Goal: Task Accomplishment & Management: Manage account settings

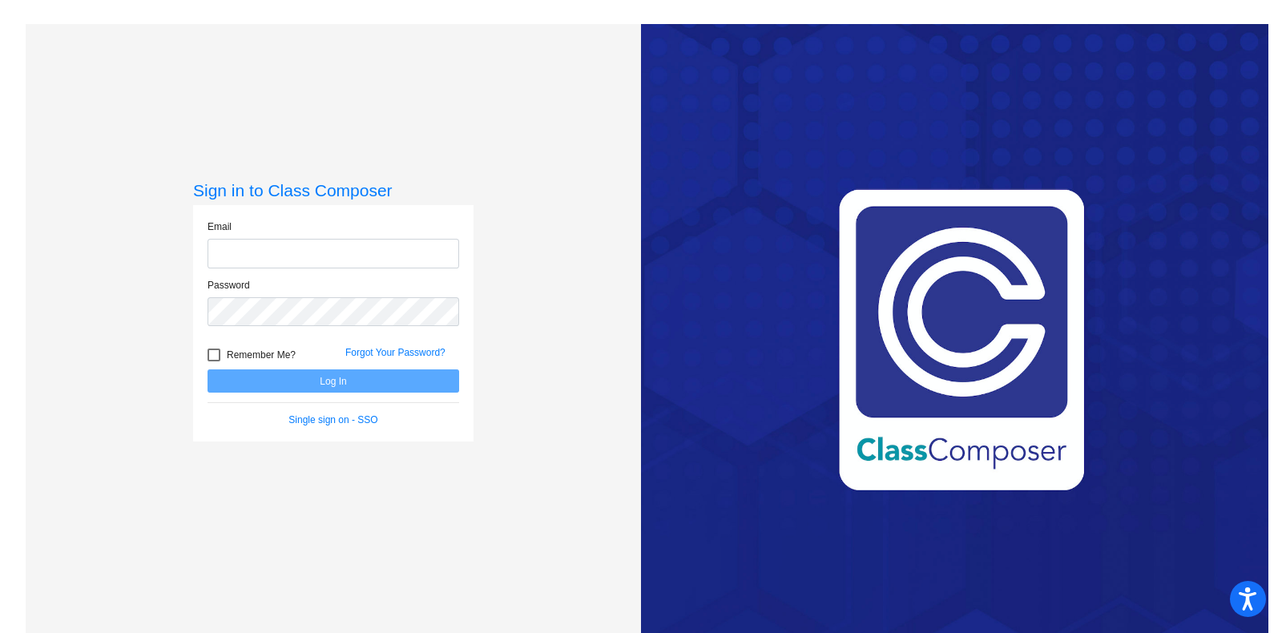
type input "[PERSON_NAME][EMAIL_ADDRESS][DOMAIN_NAME]"
click at [268, 382] on button "Log In" at bounding box center [334, 380] width 252 height 23
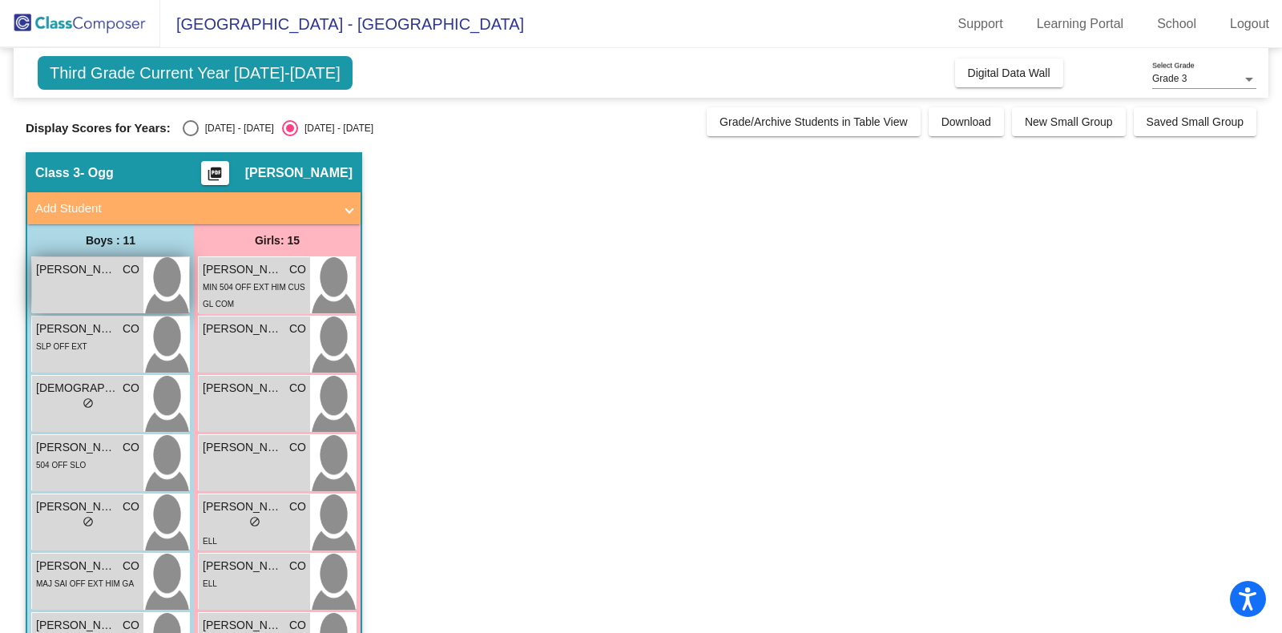
click at [70, 275] on span "[PERSON_NAME]" at bounding box center [76, 269] width 80 height 17
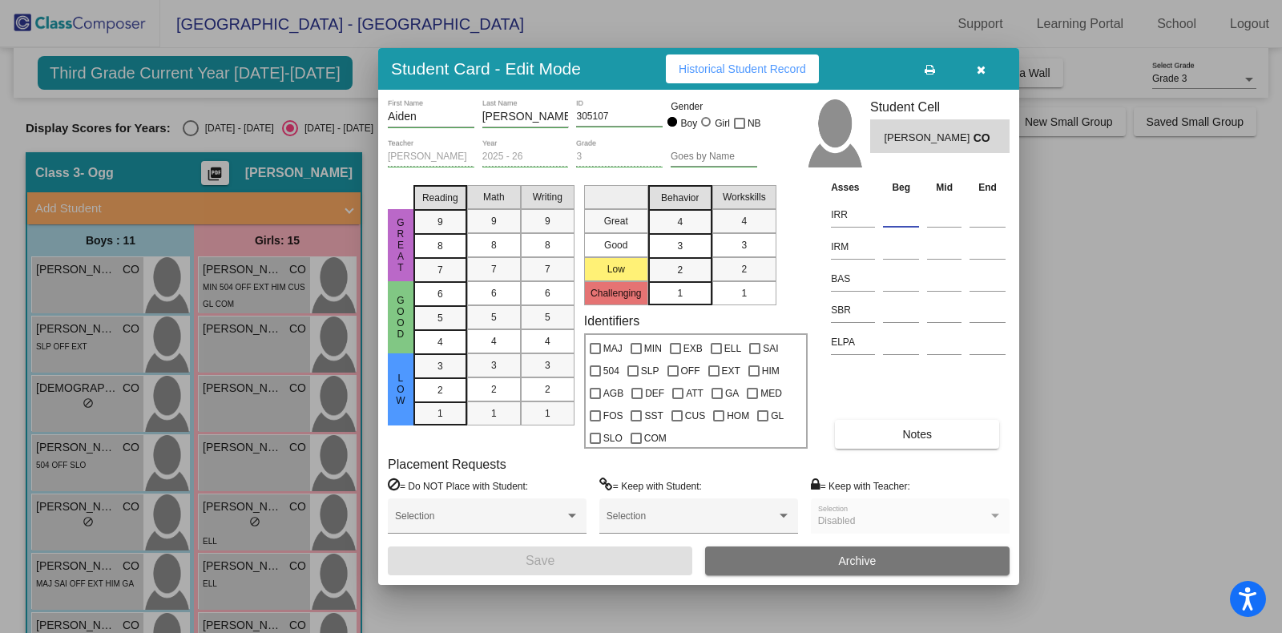
click at [889, 213] on input at bounding box center [901, 215] width 36 height 24
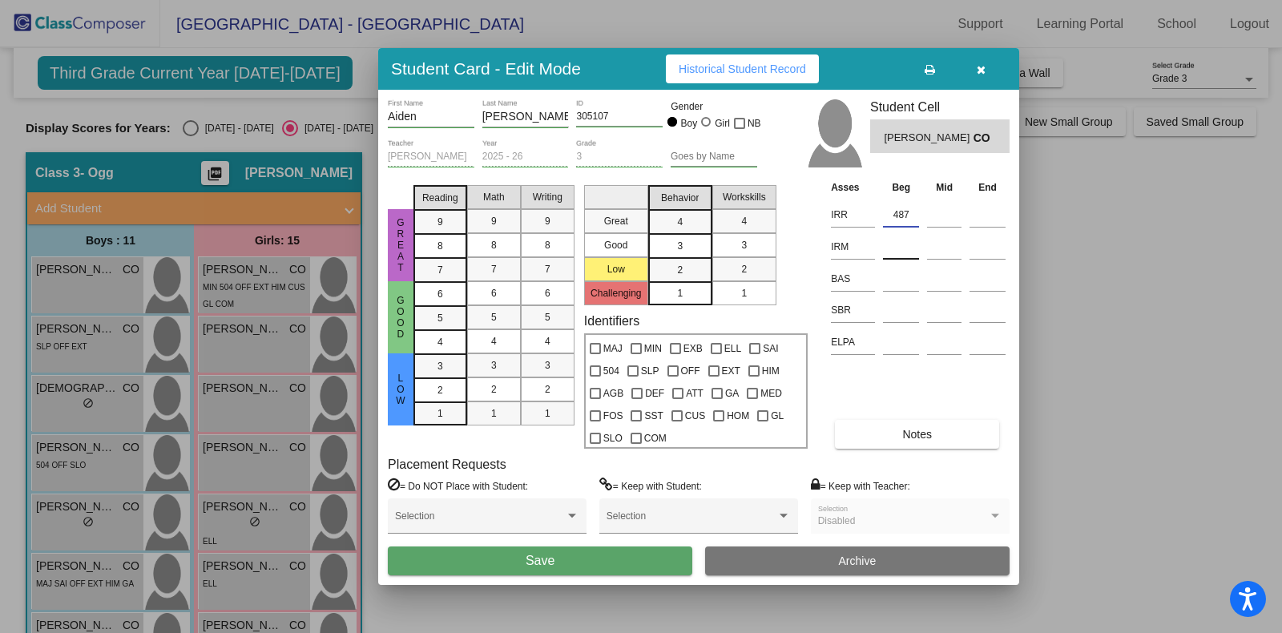
type input "487"
click at [892, 250] on input at bounding box center [901, 247] width 36 height 24
type input "407"
click at [894, 285] on input at bounding box center [901, 279] width 36 height 24
type input "L"
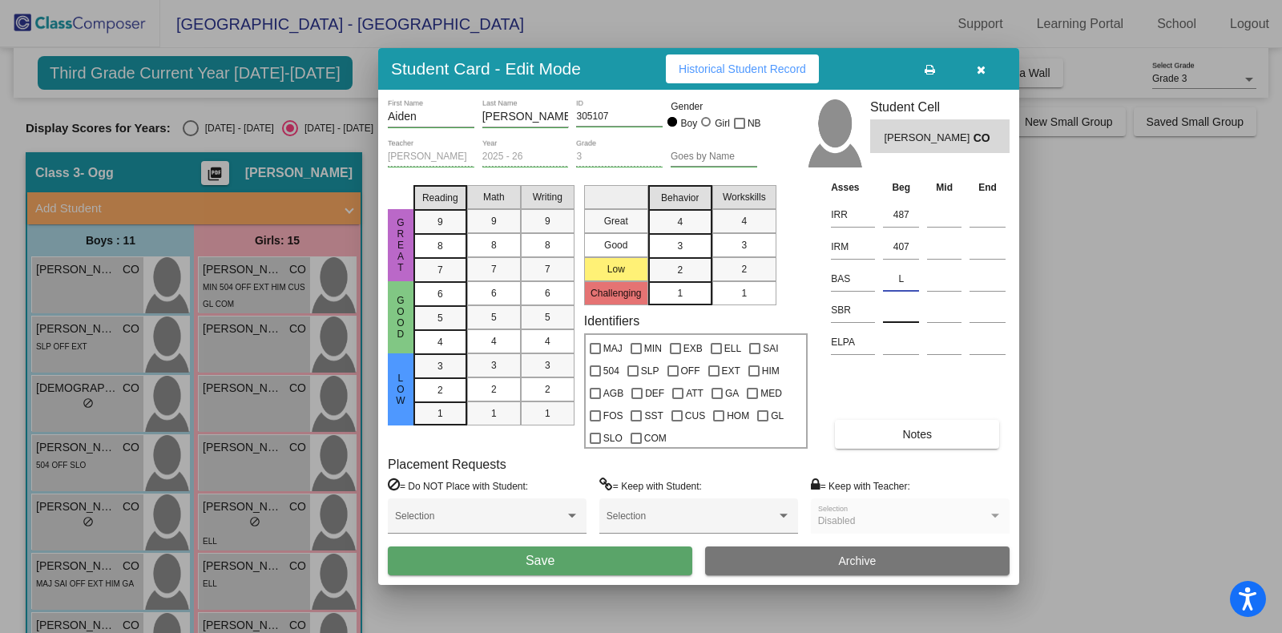
click at [897, 310] on input at bounding box center [901, 310] width 36 height 24
type input "LR"
click at [590, 557] on button "Save" at bounding box center [540, 560] width 304 height 29
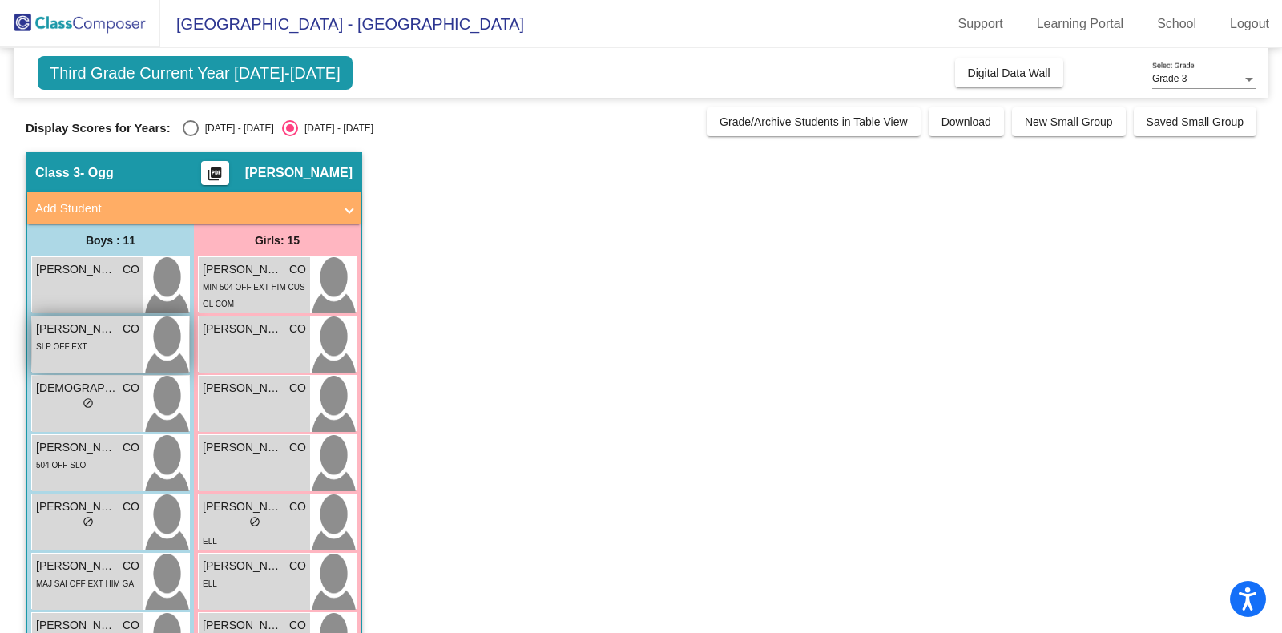
click at [99, 330] on span "[PERSON_NAME]" at bounding box center [76, 329] width 80 height 17
